Goal: Register for event/course

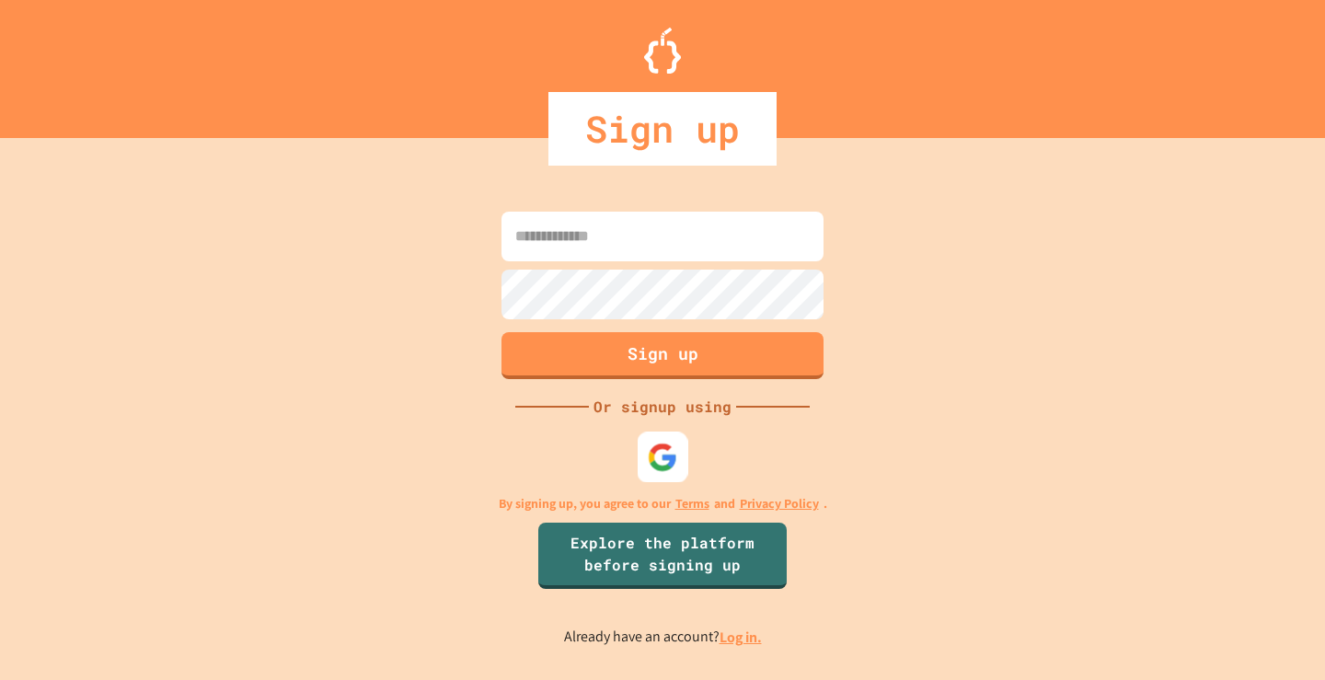
click at [657, 458] on img at bounding box center [663, 457] width 30 height 30
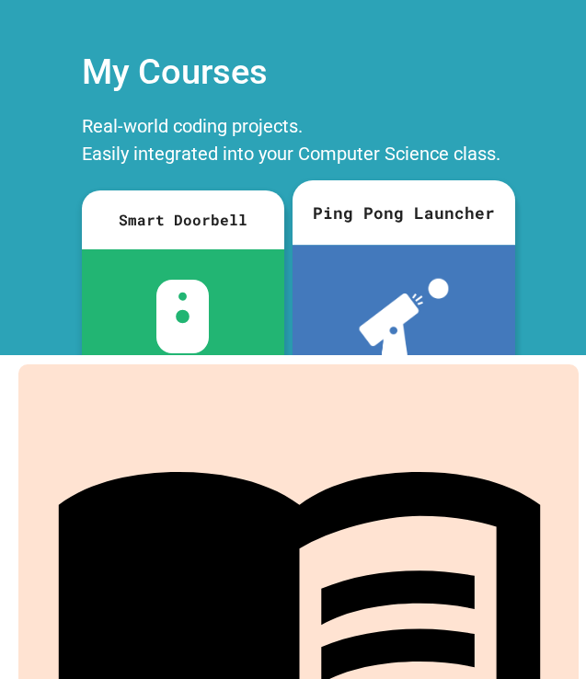
click at [345, 294] on div at bounding box center [404, 319] width 223 height 148
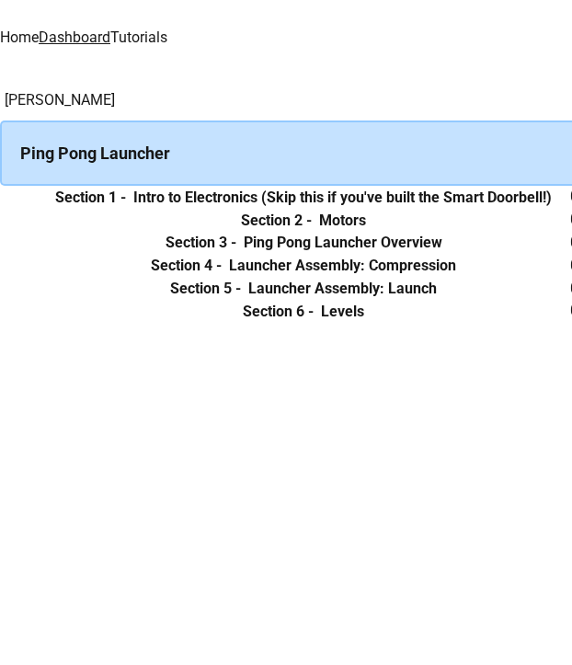
scroll to position [75, 0]
